Goal: Task Accomplishment & Management: Complete application form

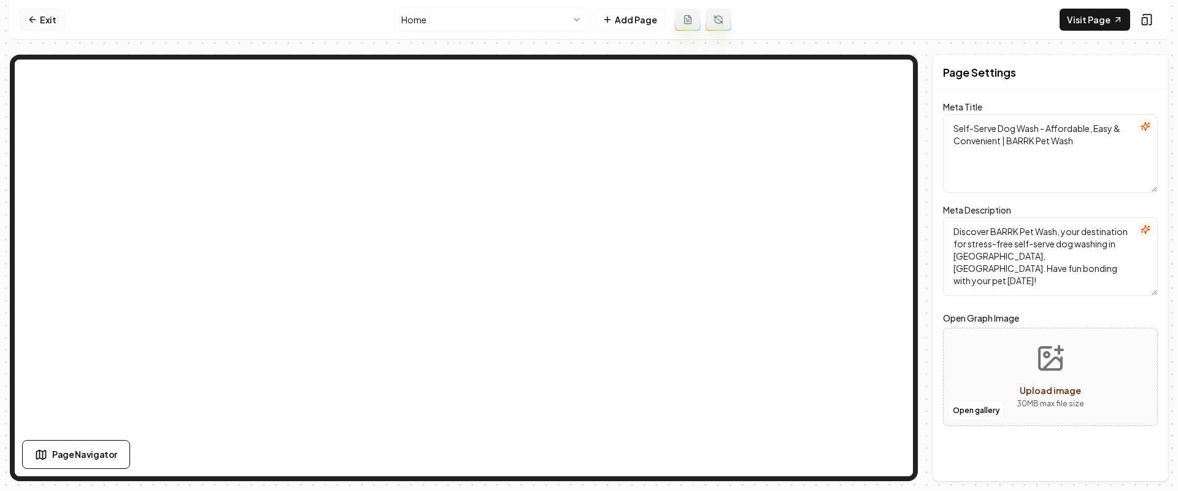
click at [45, 15] on link "Exit" at bounding box center [42, 20] width 45 height 22
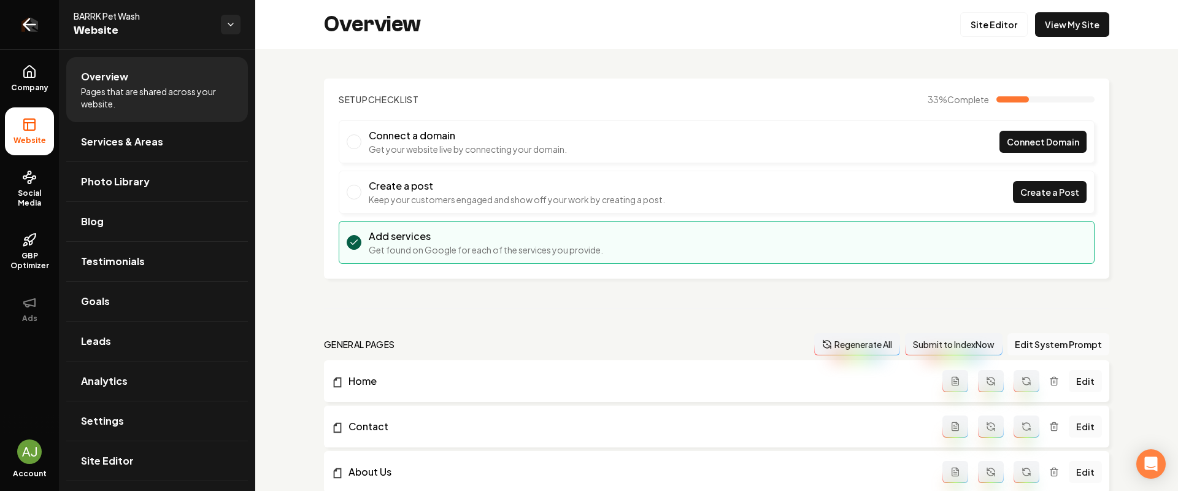
click at [12, 29] on link "Return to dashboard" at bounding box center [29, 24] width 59 height 49
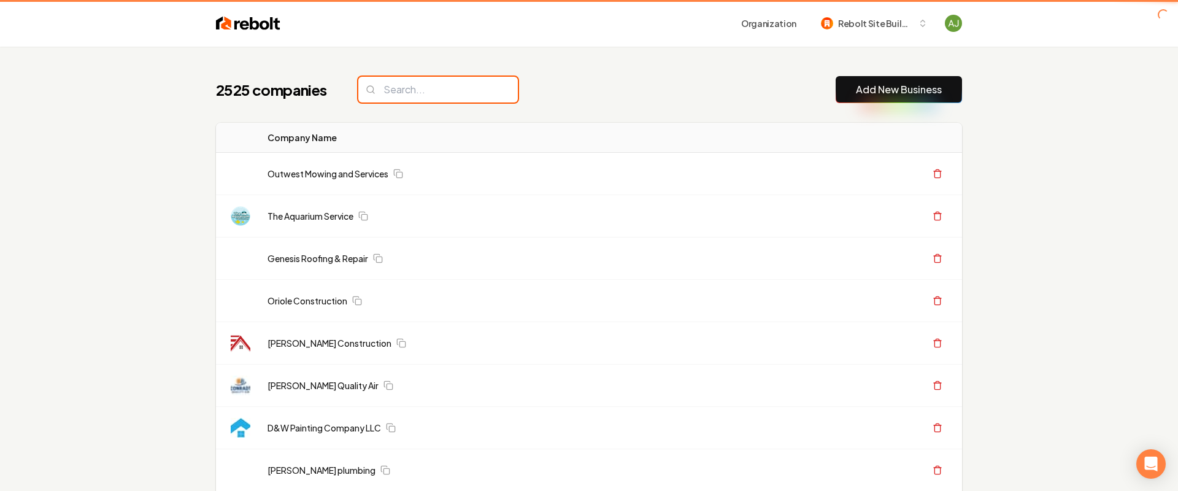
click at [438, 99] on input "search" at bounding box center [438, 90] width 160 height 26
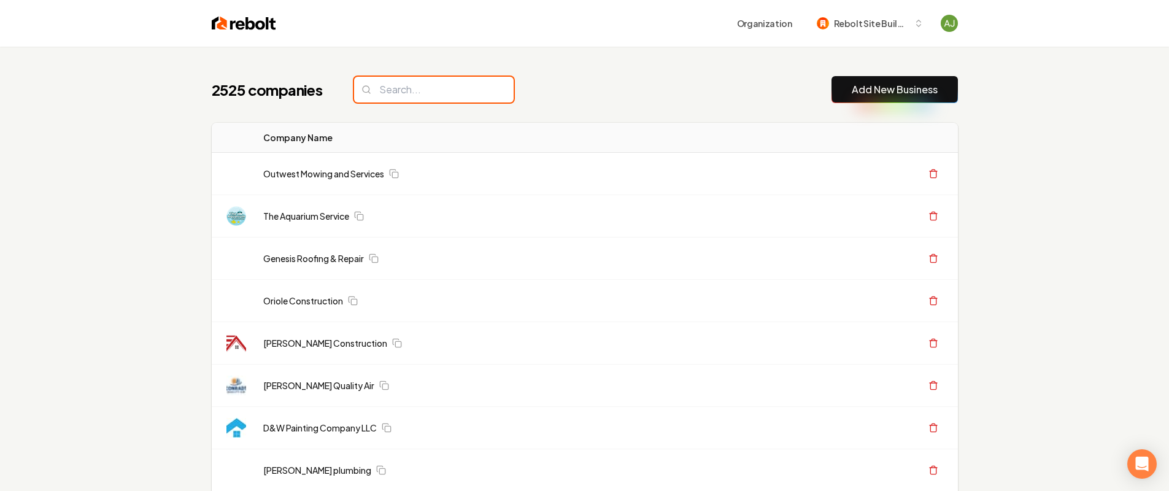
click at [439, 90] on input "search" at bounding box center [434, 90] width 160 height 26
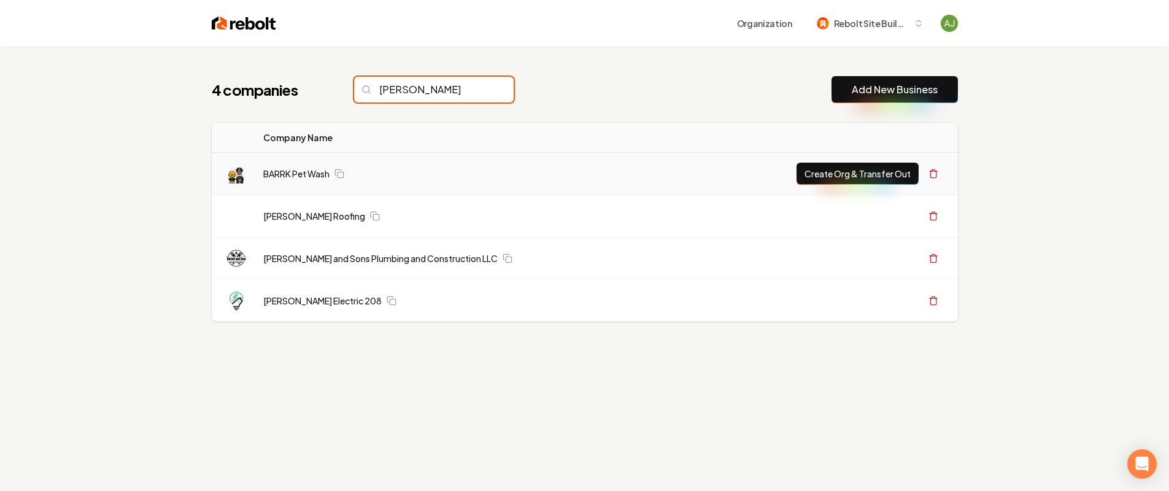
type input "[PERSON_NAME]"
click at [830, 172] on button "Create Org & Transfer Out" at bounding box center [857, 174] width 122 height 22
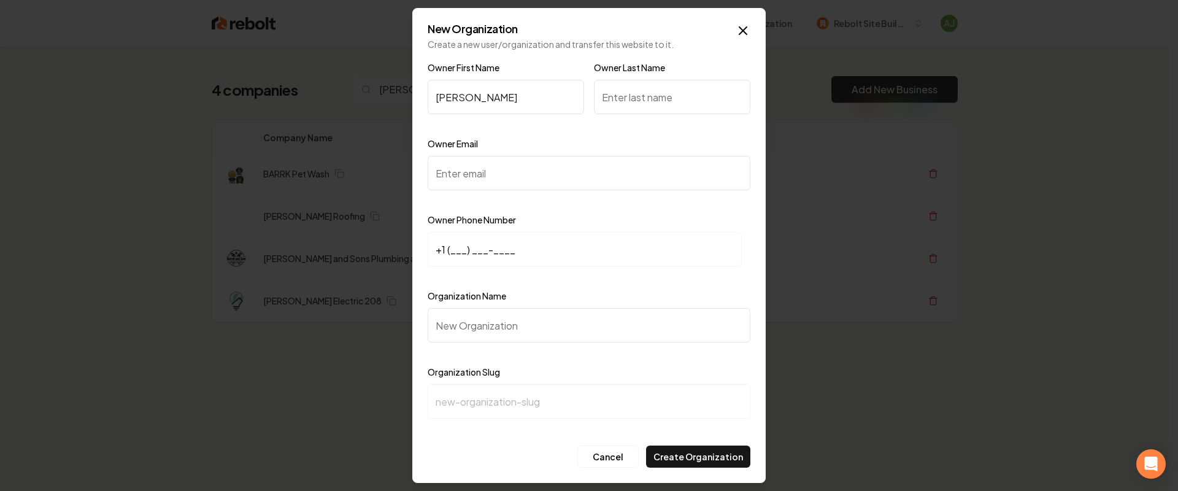
type input "[PERSON_NAME]"
click at [679, 95] on input "Owner Last Name" at bounding box center [672, 97] width 156 height 34
click at [617, 95] on input "Plae" at bounding box center [672, 97] width 156 height 34
type input "Place"
click at [533, 169] on input "Owner Email" at bounding box center [589, 173] width 323 height 34
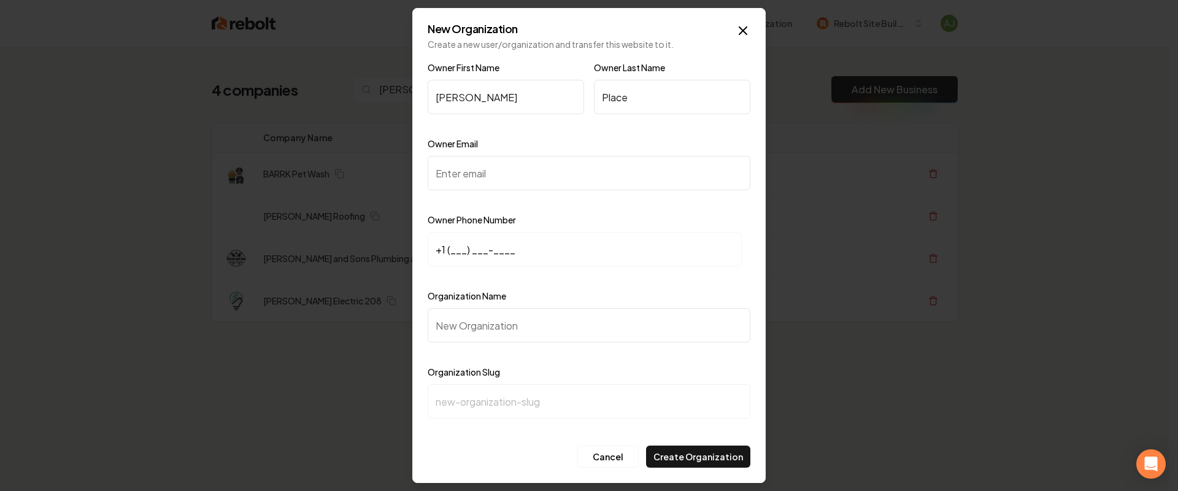
paste input "[EMAIL_ADDRESS][DOMAIN_NAME]"
type input "[EMAIL_ADDRESS][DOMAIN_NAME]"
click at [486, 251] on input "+1 (___) ___-____" at bounding box center [585, 249] width 314 height 34
paste input "509) 940-7505"
type input "[PHONE_NUMBER]"
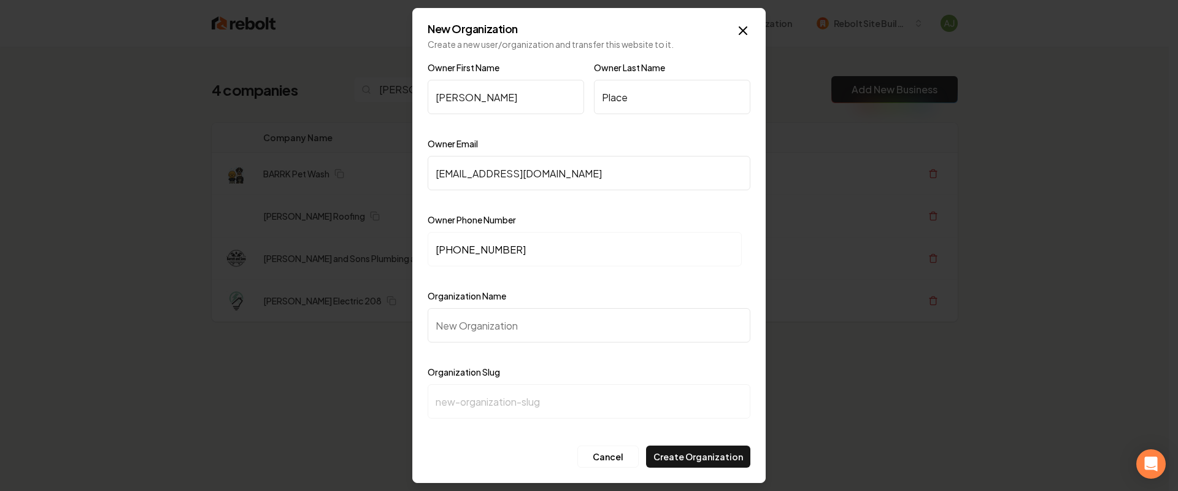
click at [496, 321] on input "Organization Name" at bounding box center [589, 325] width 323 height 34
paste input "Barrk Pet Wash"
type input "Barrk Pet Wash"
type input "barrk-pet-wash"
type input "Barrk Pet Wash"
